Goal: Task Accomplishment & Management: Use online tool/utility

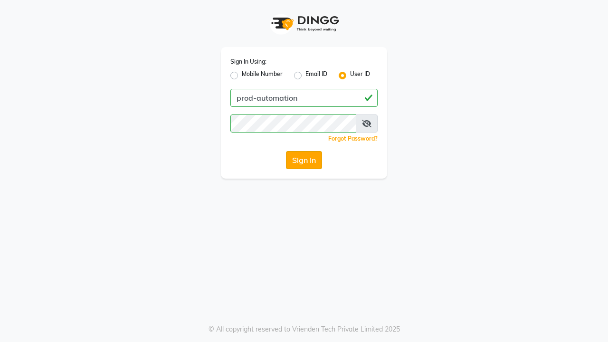
click at [304, 160] on button "Sign In" at bounding box center [304, 160] width 36 height 18
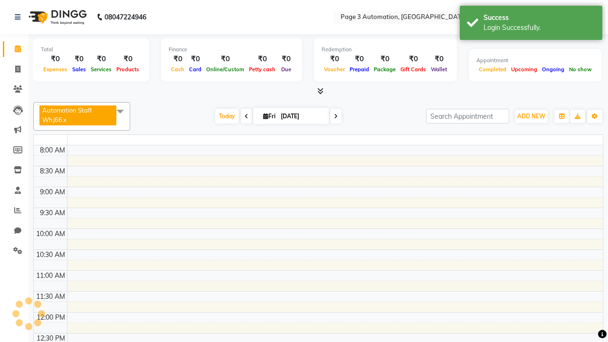
select select "en"
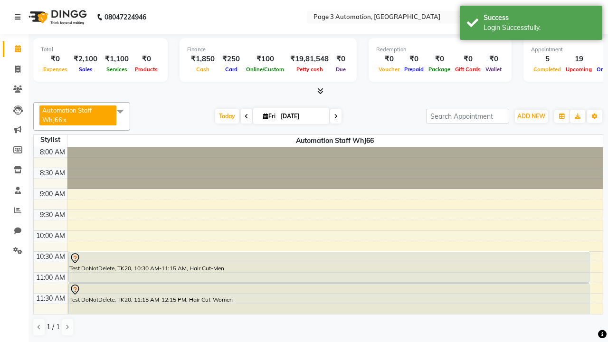
click at [19, 17] on icon at bounding box center [18, 17] width 6 height 7
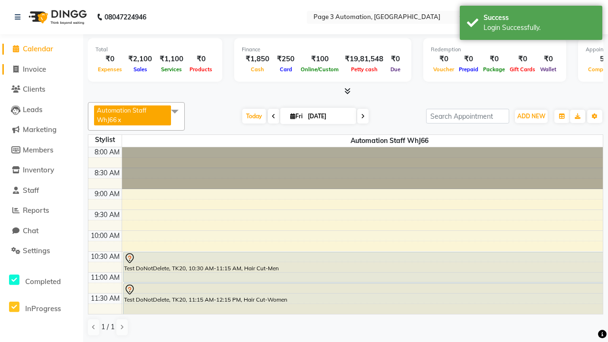
click at [41, 69] on span "Invoice" at bounding box center [34, 69] width 23 height 9
select select "2774"
select select "service"
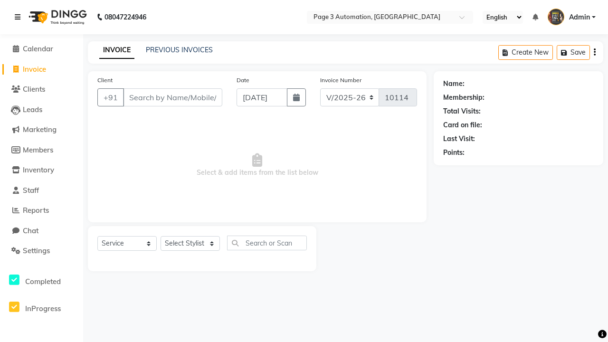
click at [19, 17] on icon at bounding box center [18, 17] width 6 height 7
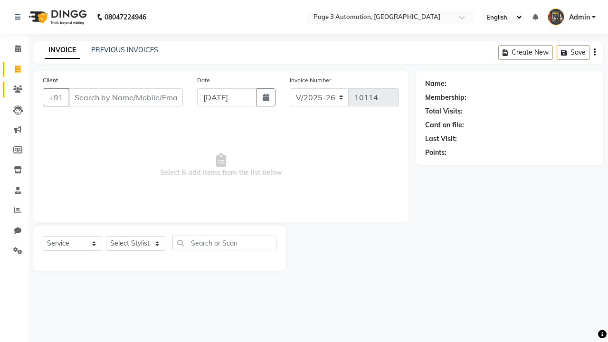
click at [14, 89] on icon at bounding box center [17, 89] width 9 height 7
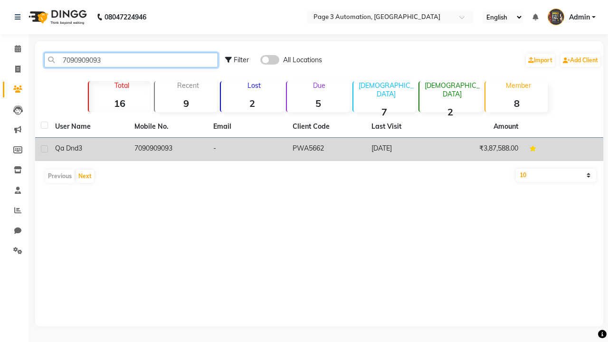
type input "7090909093"
click at [168, 149] on td "7090909093" at bounding box center [168, 149] width 79 height 23
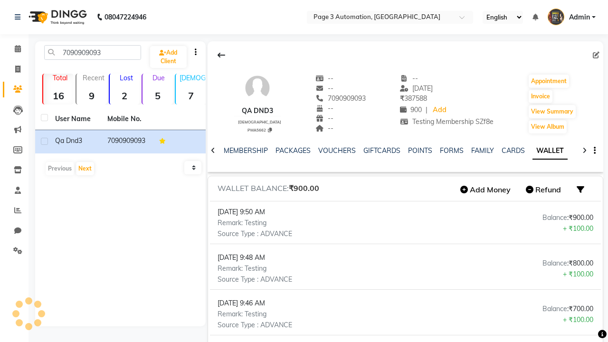
scroll to position [0, 153]
click at [486, 190] on button "Add Money" at bounding box center [486, 189] width 60 height 16
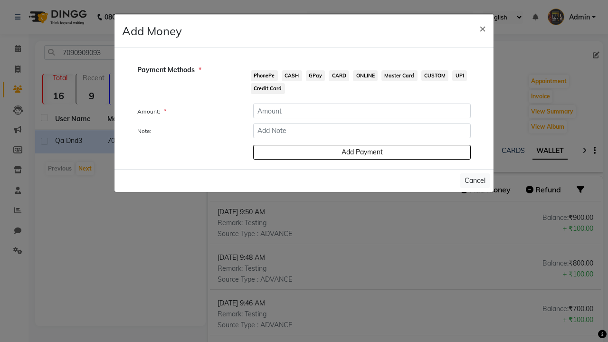
click at [264, 76] on span "PhonePe" at bounding box center [264, 75] width 27 height 11
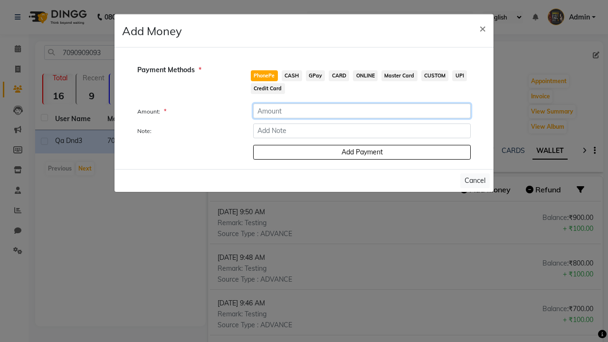
click at [362, 111] on input "number" at bounding box center [362, 111] width 218 height 15
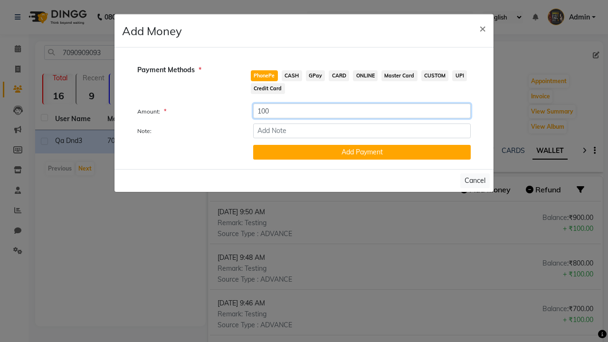
type input "100"
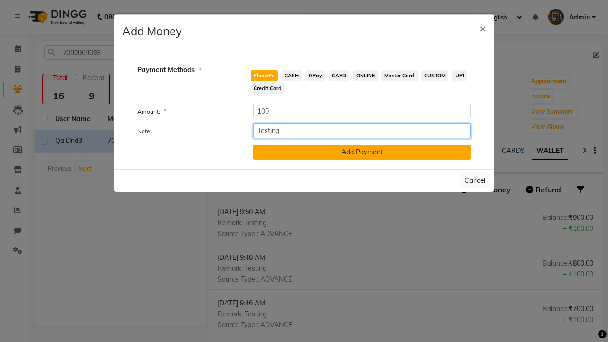
type input "Testing"
click at [362, 152] on button "Add Payment" at bounding box center [362, 152] width 218 height 15
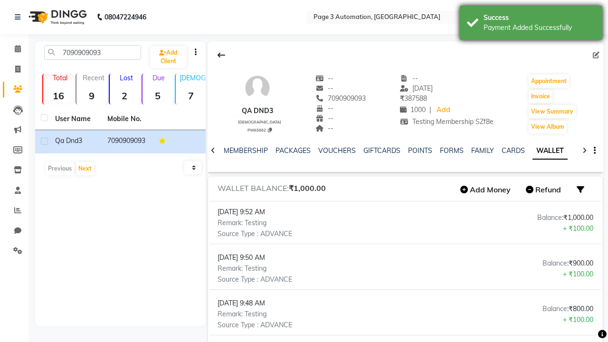
click at [531, 24] on div "Payment Added Successfully" at bounding box center [540, 28] width 112 height 10
click at [19, 17] on icon at bounding box center [18, 17] width 6 height 7
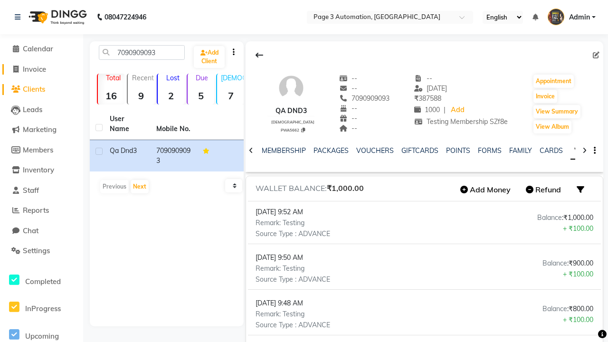
click at [41, 69] on span "Invoice" at bounding box center [34, 69] width 23 height 9
select select "service"
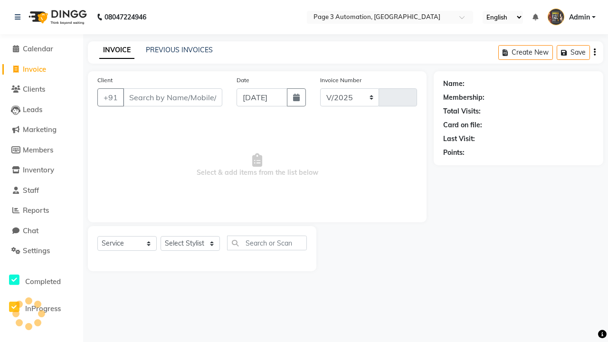
select select "2774"
type input "10114"
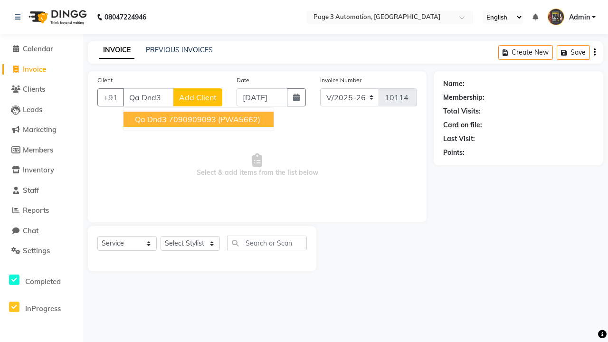
click at [200, 119] on ngb-highlight "7090909093" at bounding box center [193, 119] width 48 height 10
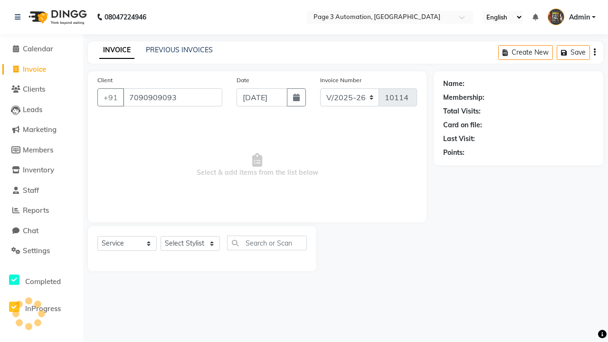
type input "7090909093"
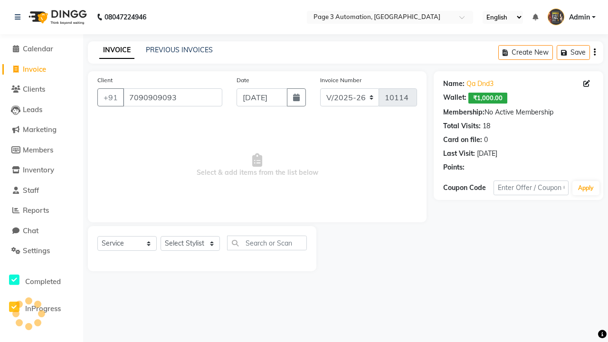
select select "93067"
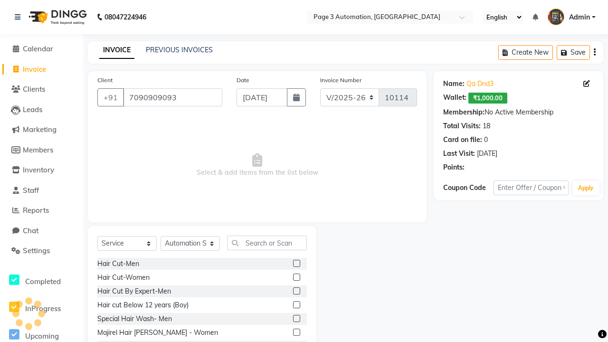
click at [296, 305] on label at bounding box center [296, 304] width 7 height 7
click at [296, 305] on input "checkbox" at bounding box center [296, 305] width 6 height 6
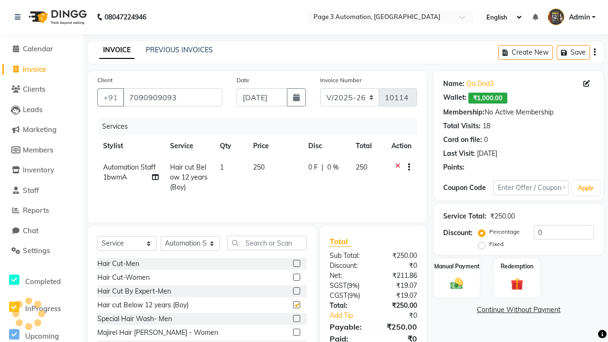
checkbox input "false"
click at [517, 266] on label "Redemption" at bounding box center [517, 265] width 34 height 9
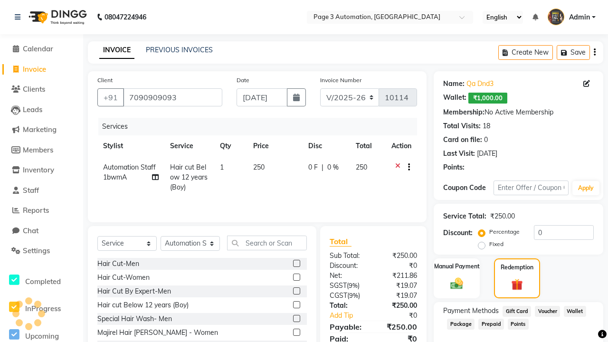
click at [575, 311] on span "Wallet" at bounding box center [575, 311] width 22 height 11
click at [572, 17] on span "Admin" at bounding box center [579, 17] width 21 height 10
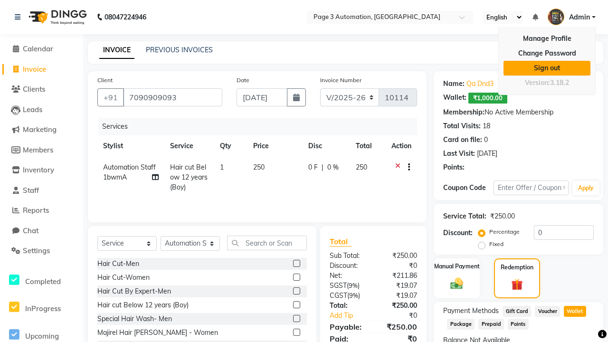
click at [547, 68] on link "Sign out" at bounding box center [547, 68] width 87 height 15
